Goal: Task Accomplishment & Management: Manage account settings

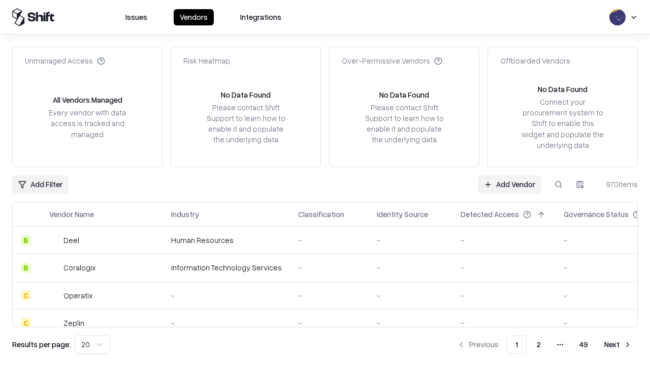
click at [509, 184] on link "Add Vendor" at bounding box center [509, 184] width 63 height 18
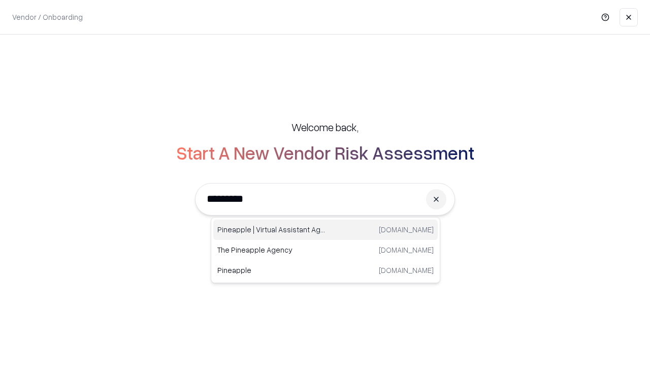
click at [326, 230] on div "Pineapple | Virtual Assistant Agency [DOMAIN_NAME]" at bounding box center [325, 229] width 224 height 20
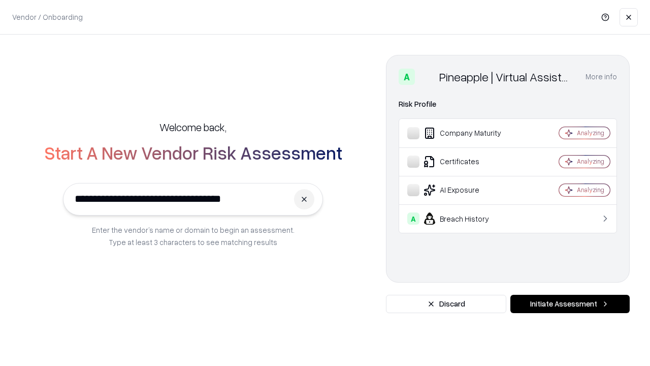
type input "**********"
click at [570, 304] on button "Initiate Assessment" at bounding box center [569, 304] width 119 height 18
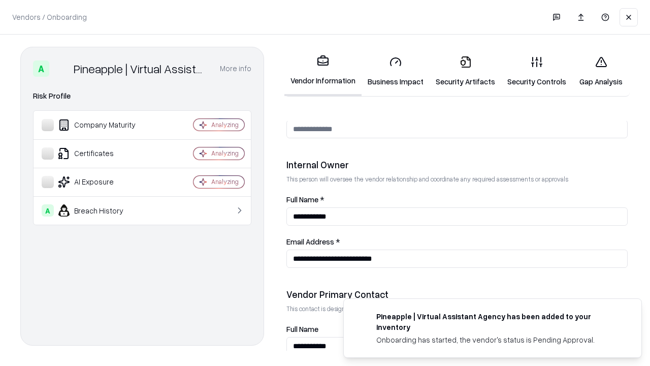
scroll to position [526, 0]
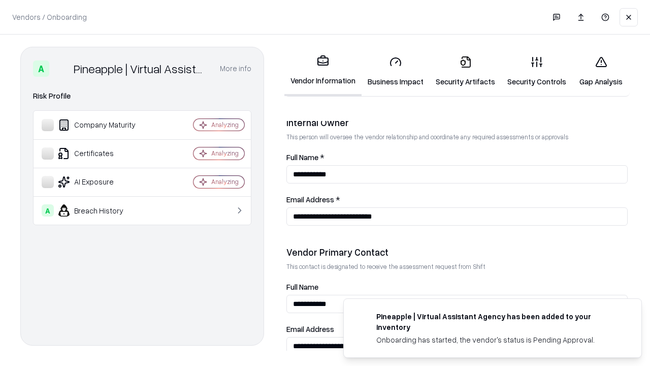
click at [465, 71] on link "Security Artifacts" at bounding box center [466, 71] width 72 height 47
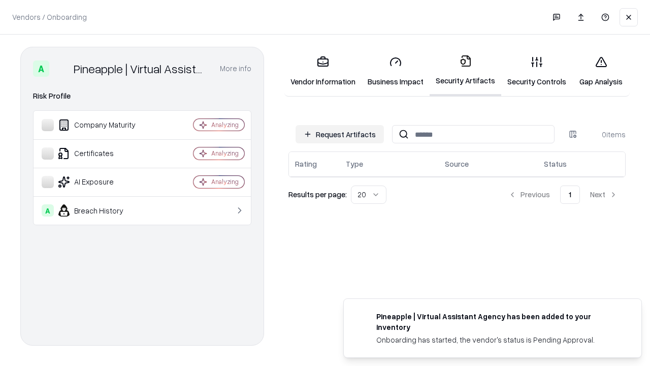
click at [340, 134] on button "Request Artifacts" at bounding box center [340, 134] width 88 height 18
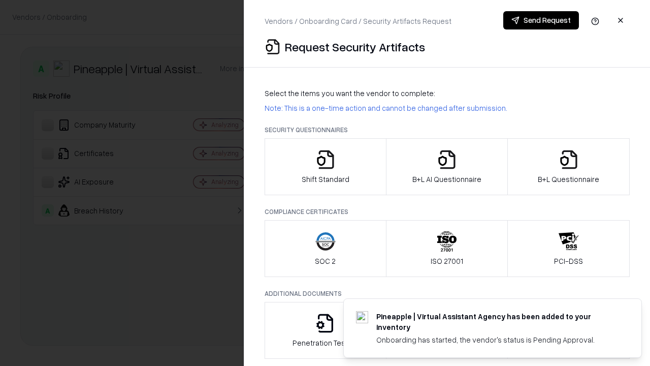
click at [568, 167] on icon "button" at bounding box center [569, 159] width 20 height 20
click at [446, 167] on icon "button" at bounding box center [447, 159] width 20 height 20
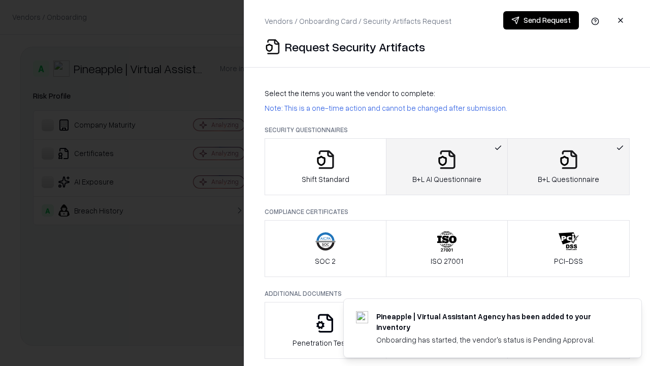
click at [541, 20] on button "Send Request" at bounding box center [541, 20] width 76 height 18
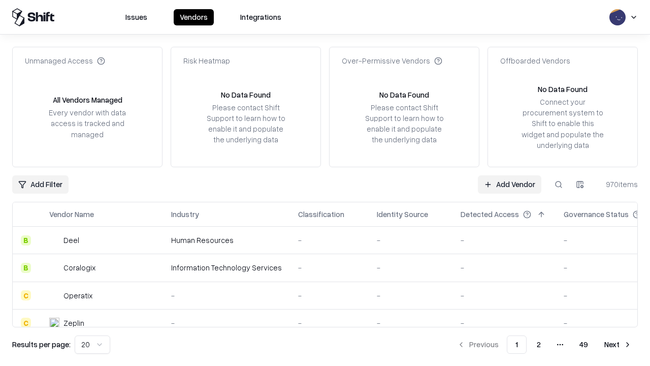
click at [559, 184] on button at bounding box center [559, 184] width 18 height 18
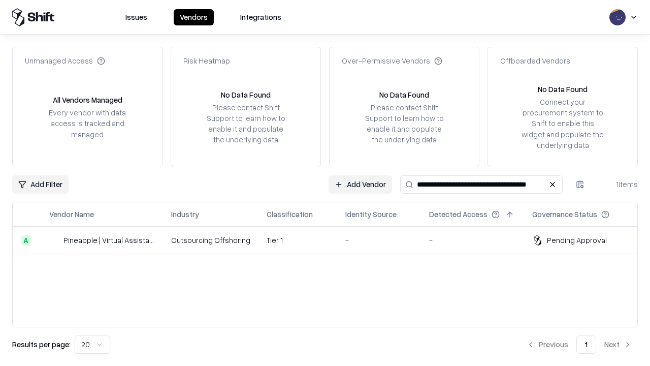
type input "**********"
click at [331, 240] on td "Tier 1" at bounding box center [298, 240] width 79 height 27
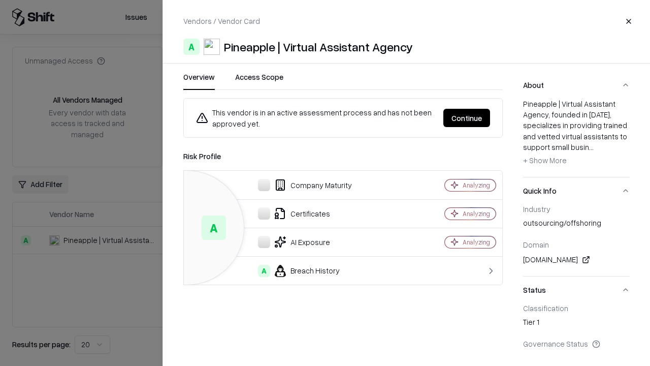
click at [467, 118] on button "Continue" at bounding box center [466, 118] width 47 height 18
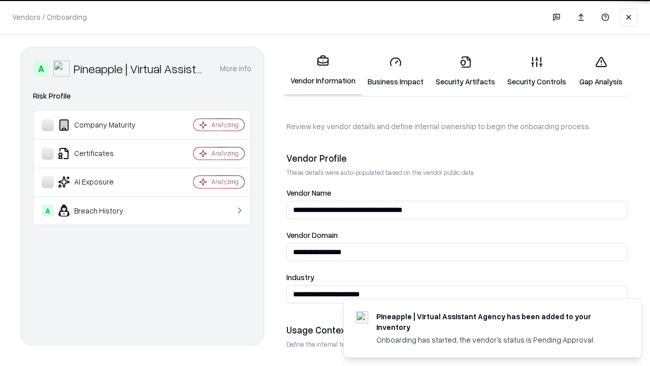
click at [465, 71] on link "Security Artifacts" at bounding box center [466, 71] width 72 height 47
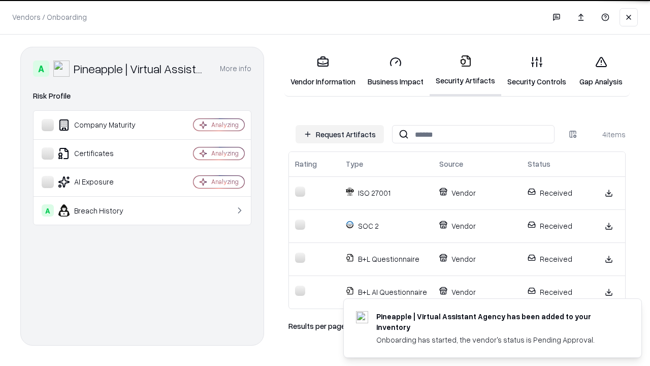
click at [601, 71] on link "Gap Analysis" at bounding box center [600, 71] width 57 height 47
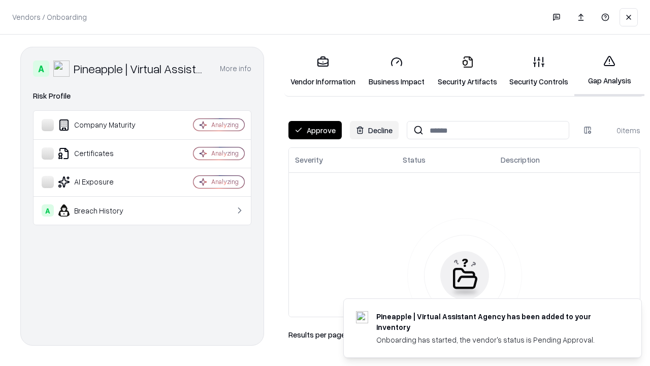
click at [315, 130] on button "Approve" at bounding box center [314, 130] width 53 height 18
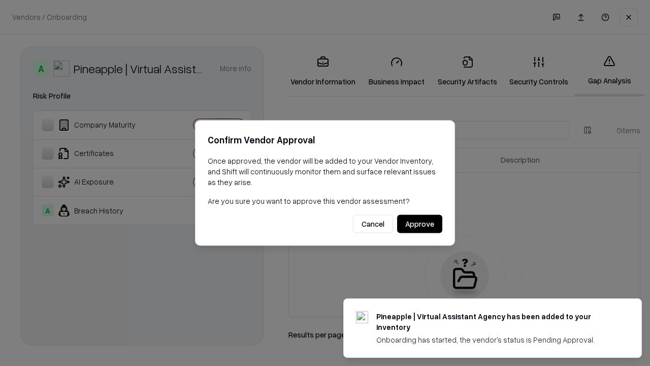
click at [420, 223] on button "Approve" at bounding box center [419, 224] width 45 height 18
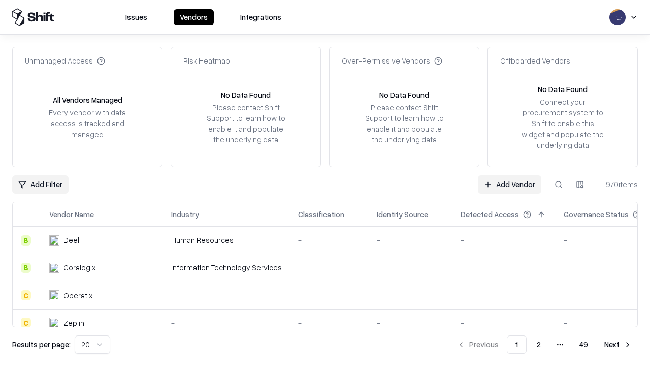
type input "**********"
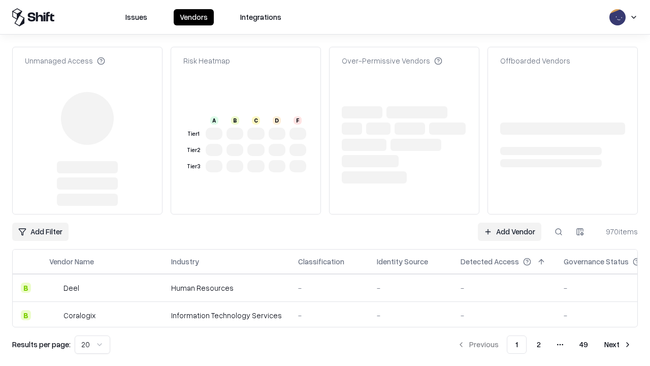
click at [509, 232] on link "Add Vendor" at bounding box center [509, 231] width 63 height 18
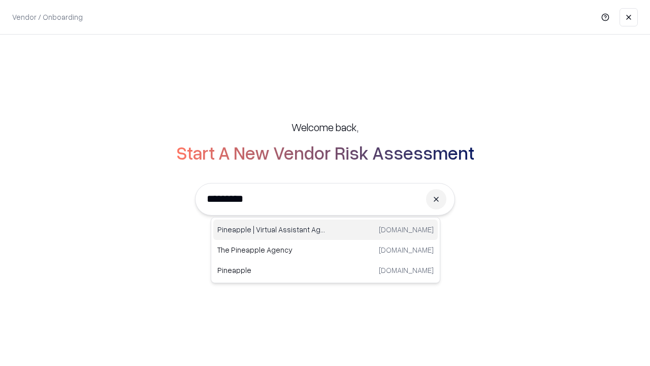
click at [326, 230] on div "Pineapple | Virtual Assistant Agency [DOMAIN_NAME]" at bounding box center [325, 229] width 224 height 20
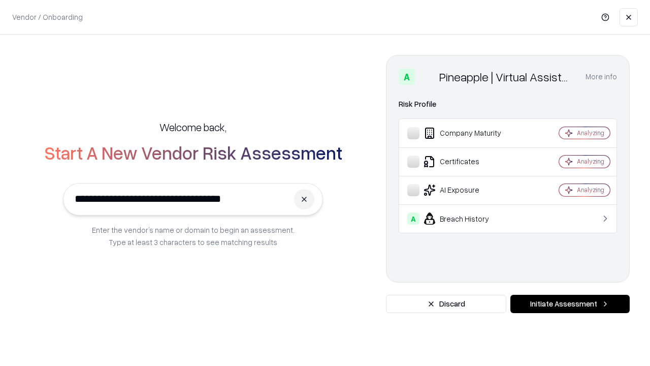
type input "**********"
click at [570, 304] on button "Initiate Assessment" at bounding box center [569, 304] width 119 height 18
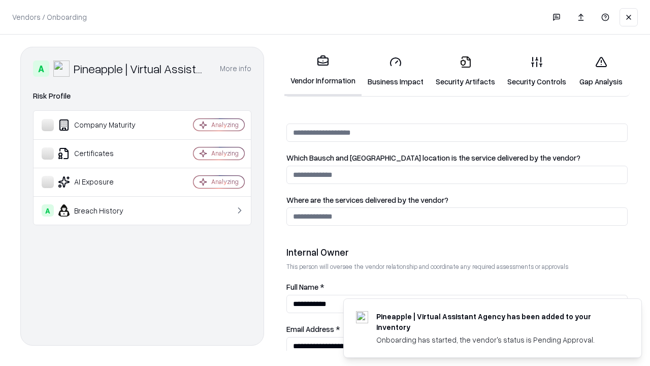
scroll to position [526, 0]
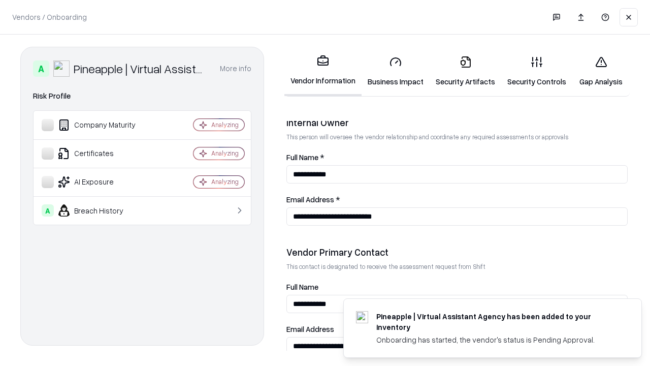
click at [601, 71] on link "Gap Analysis" at bounding box center [600, 71] width 57 height 47
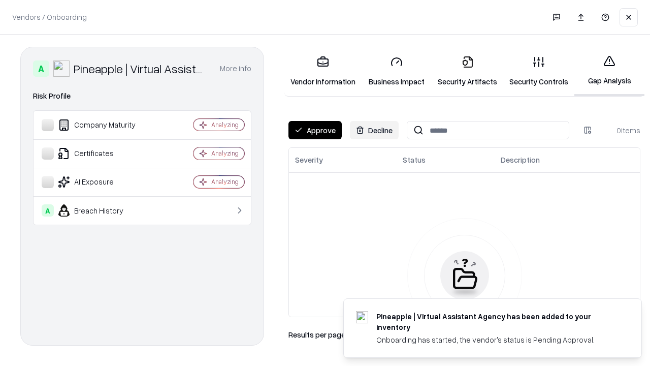
click at [315, 130] on button "Approve" at bounding box center [314, 130] width 53 height 18
